Goal: Find specific page/section: Find specific page/section

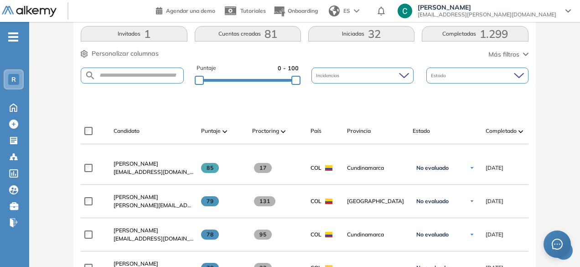
scroll to position [192, 0]
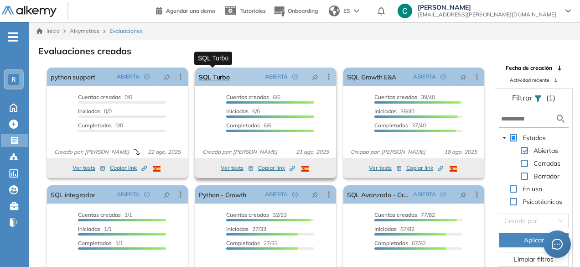
click at [207, 76] on link "SQL Turbo" at bounding box center [214, 76] width 31 height 18
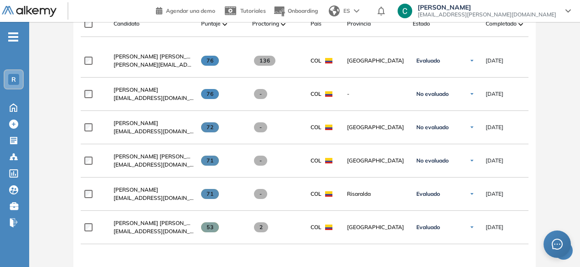
scroll to position [300, 0]
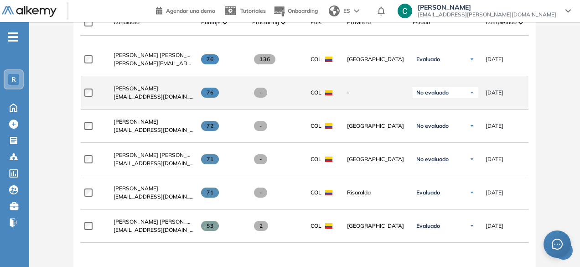
click at [439, 93] on span "No evaluado" at bounding box center [432, 92] width 32 height 7
click at [441, 129] on li "Evaluado" at bounding box center [434, 126] width 21 height 9
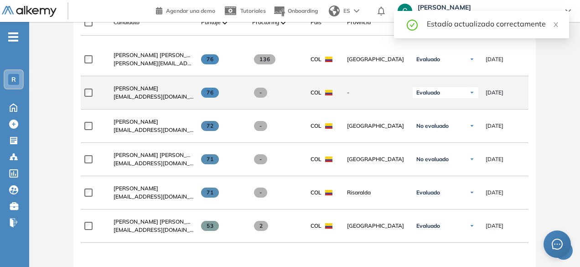
click at [441, 129] on span "No evaluado" at bounding box center [432, 125] width 32 height 7
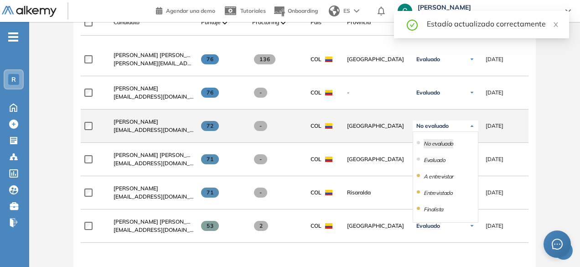
click at [441, 165] on li "Evaluado" at bounding box center [434, 160] width 21 height 9
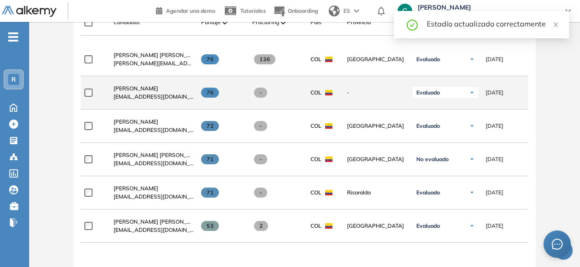
click at [444, 97] on div "Evaluado" at bounding box center [446, 92] width 66 height 11
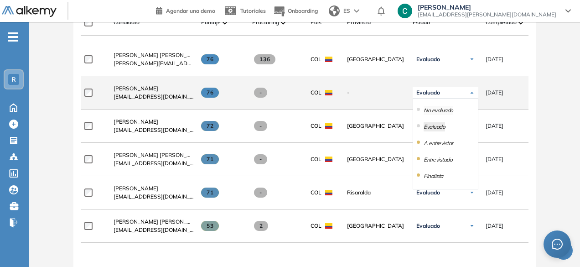
click at [439, 115] on li "No evaluado" at bounding box center [439, 110] width 30 height 9
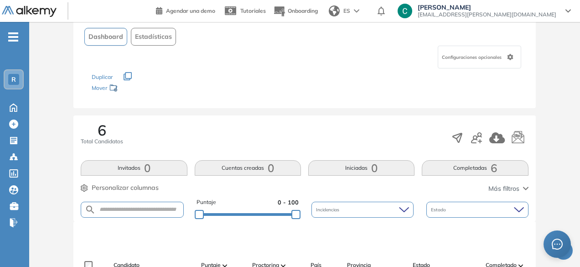
scroll to position [0, 0]
